Goal: Information Seeking & Learning: Learn about a topic

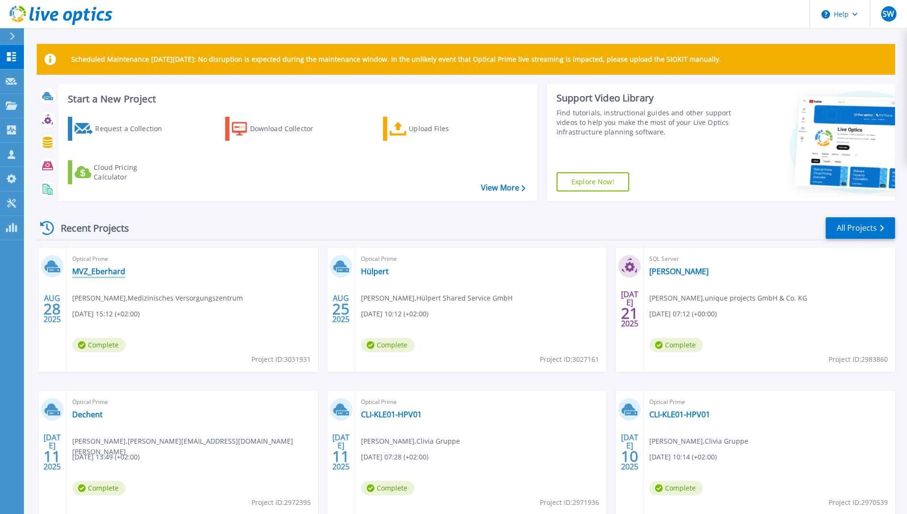
click at [109, 274] on link "MVZ_Eberhard" at bounding box center [98, 271] width 53 height 10
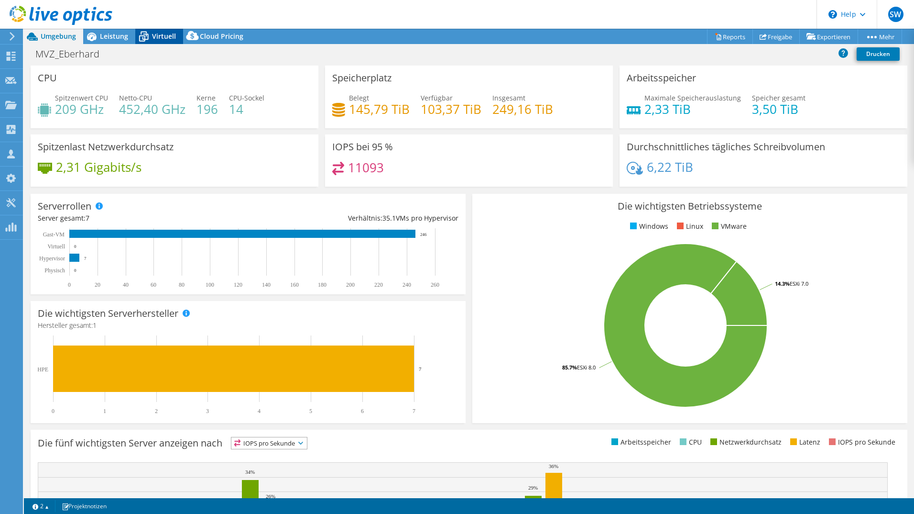
click at [161, 30] on div "Virtuell" at bounding box center [159, 36] width 48 height 15
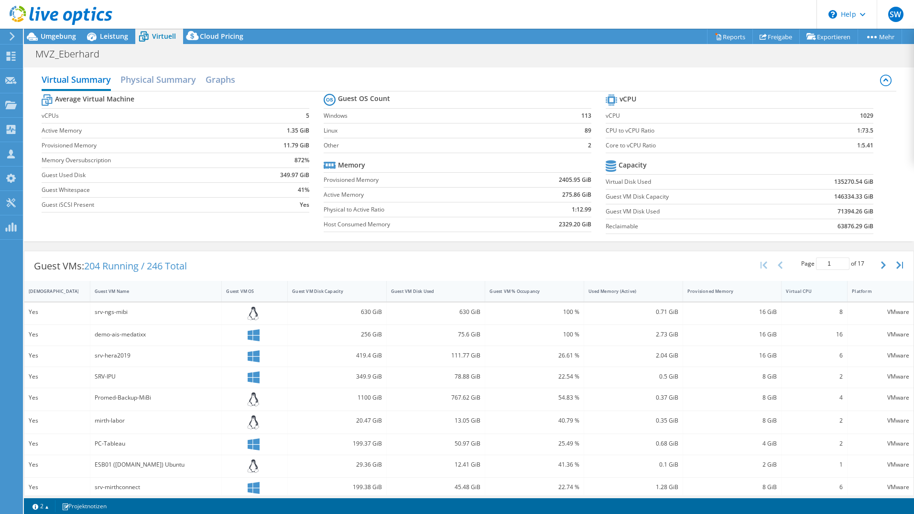
click at [796, 290] on div "Virtual CPU" at bounding box center [808, 291] width 45 height 6
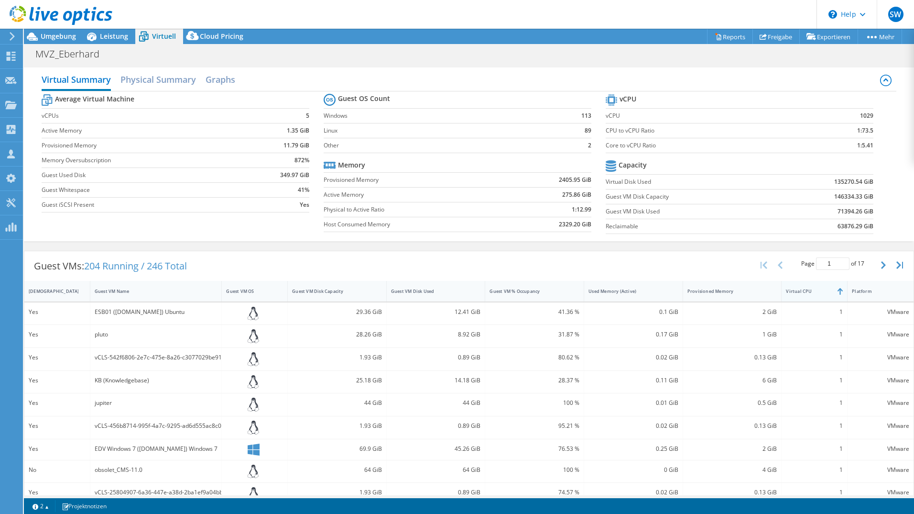
click at [796, 290] on div "Virtual CPU" at bounding box center [808, 291] width 45 height 6
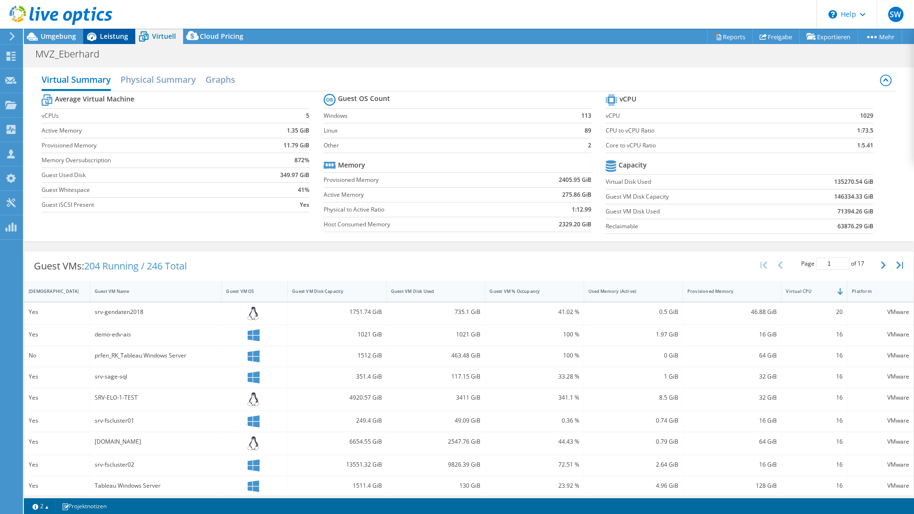
click at [107, 33] on span "Leistung" at bounding box center [114, 36] width 28 height 9
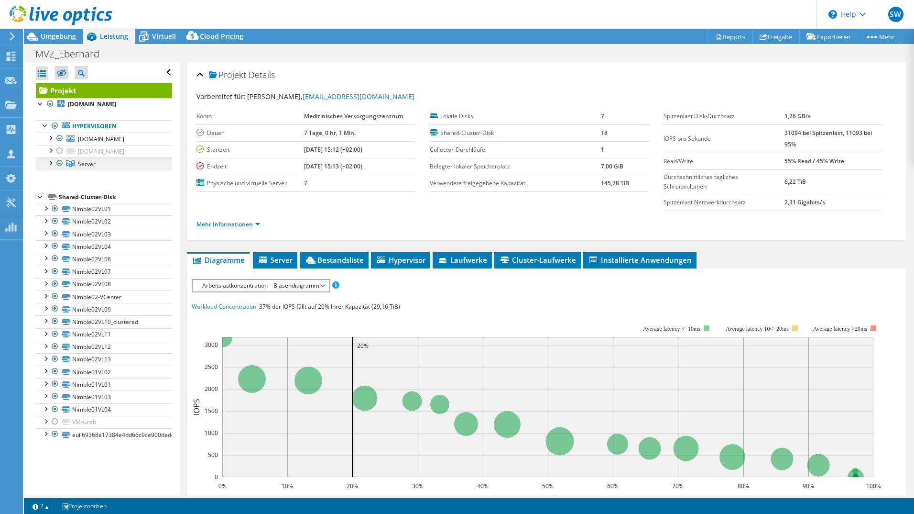
click at [92, 164] on span "Server" at bounding box center [87, 164] width 18 height 8
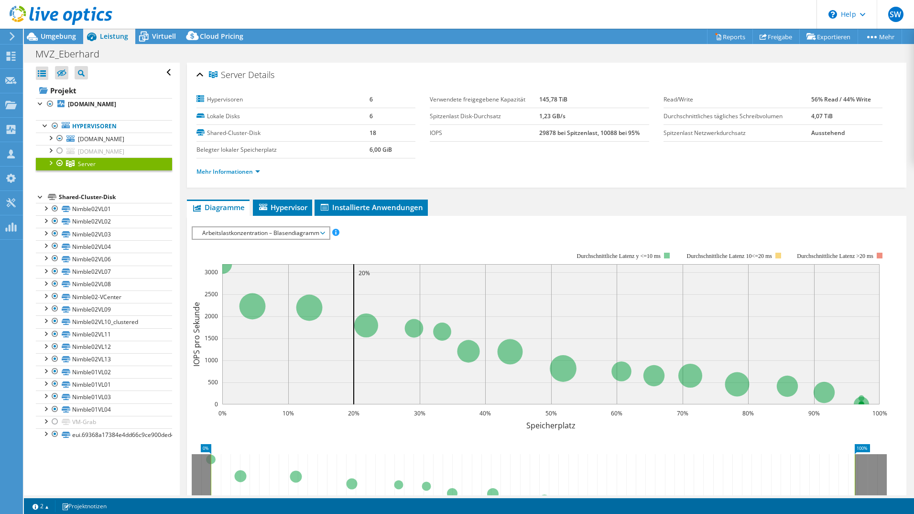
click at [50, 162] on div at bounding box center [50, 162] width 10 height 10
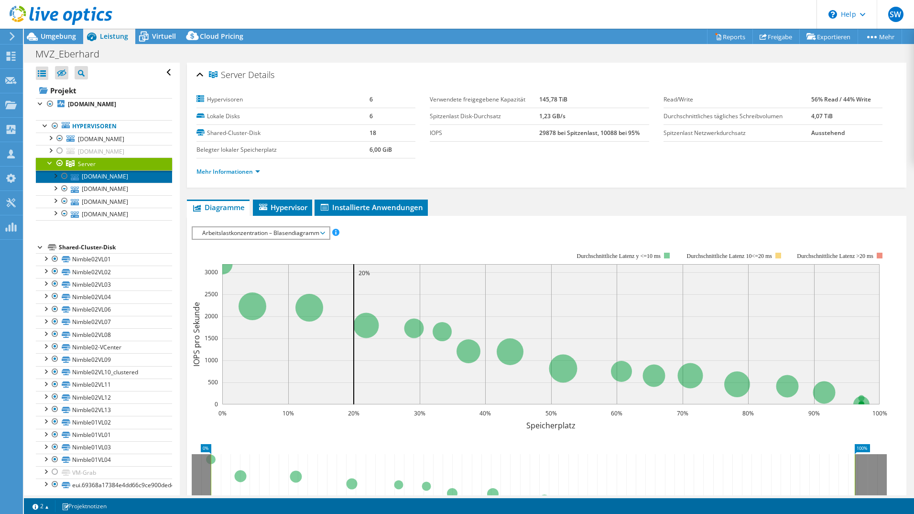
click at [88, 177] on link "[DOMAIN_NAME]" at bounding box center [104, 176] width 136 height 12
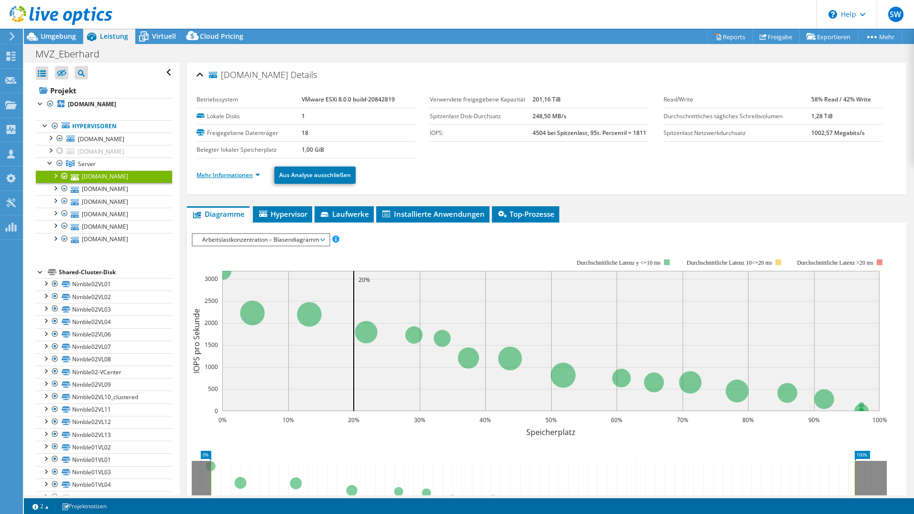
click at [239, 173] on link "Mehr Informationen" at bounding box center [229, 175] width 64 height 8
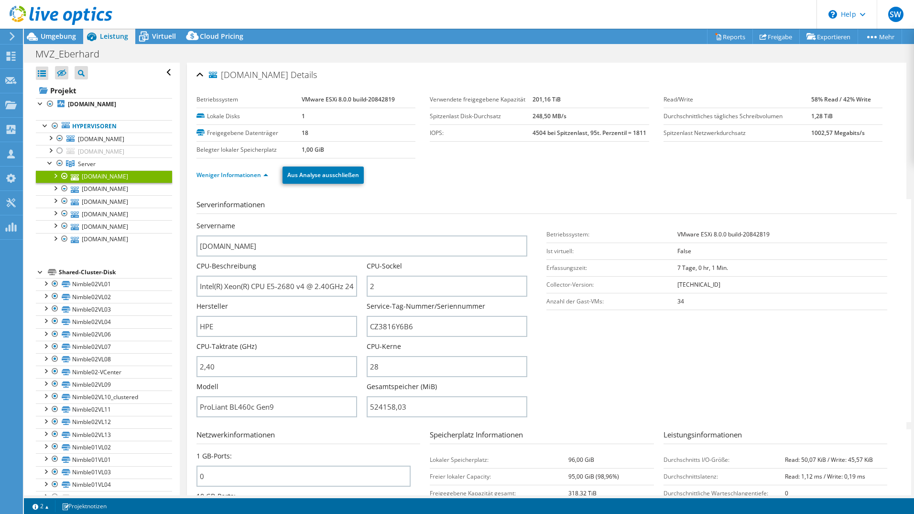
click at [568, 177] on ul "Weniger Informationen Aus Analyse ausschließen" at bounding box center [547, 174] width 701 height 20
click at [66, 34] on span "Umgebung" at bounding box center [58, 36] width 35 height 9
